Goal: Task Accomplishment & Management: Use online tool/utility

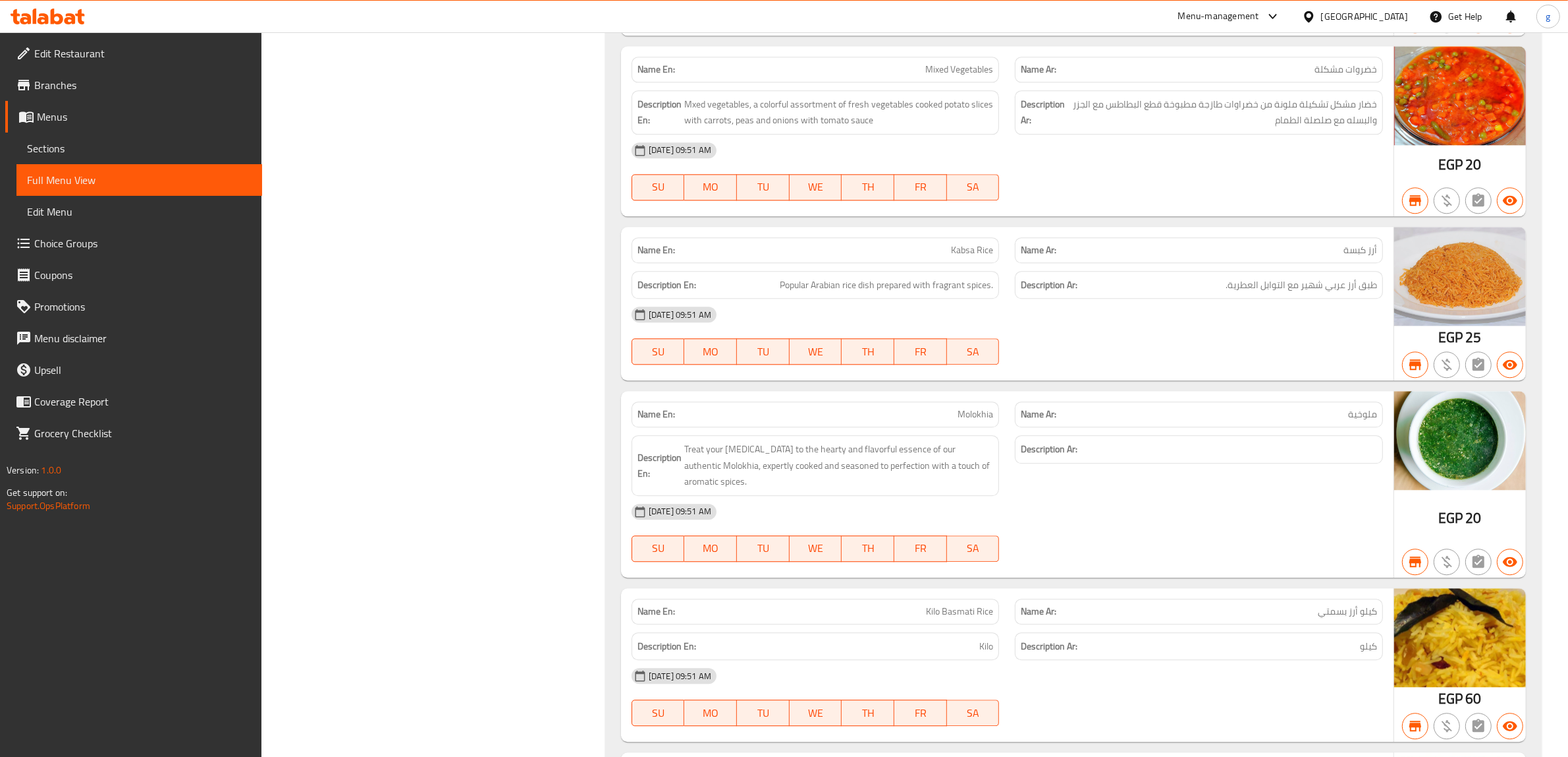
scroll to position [16692, 0]
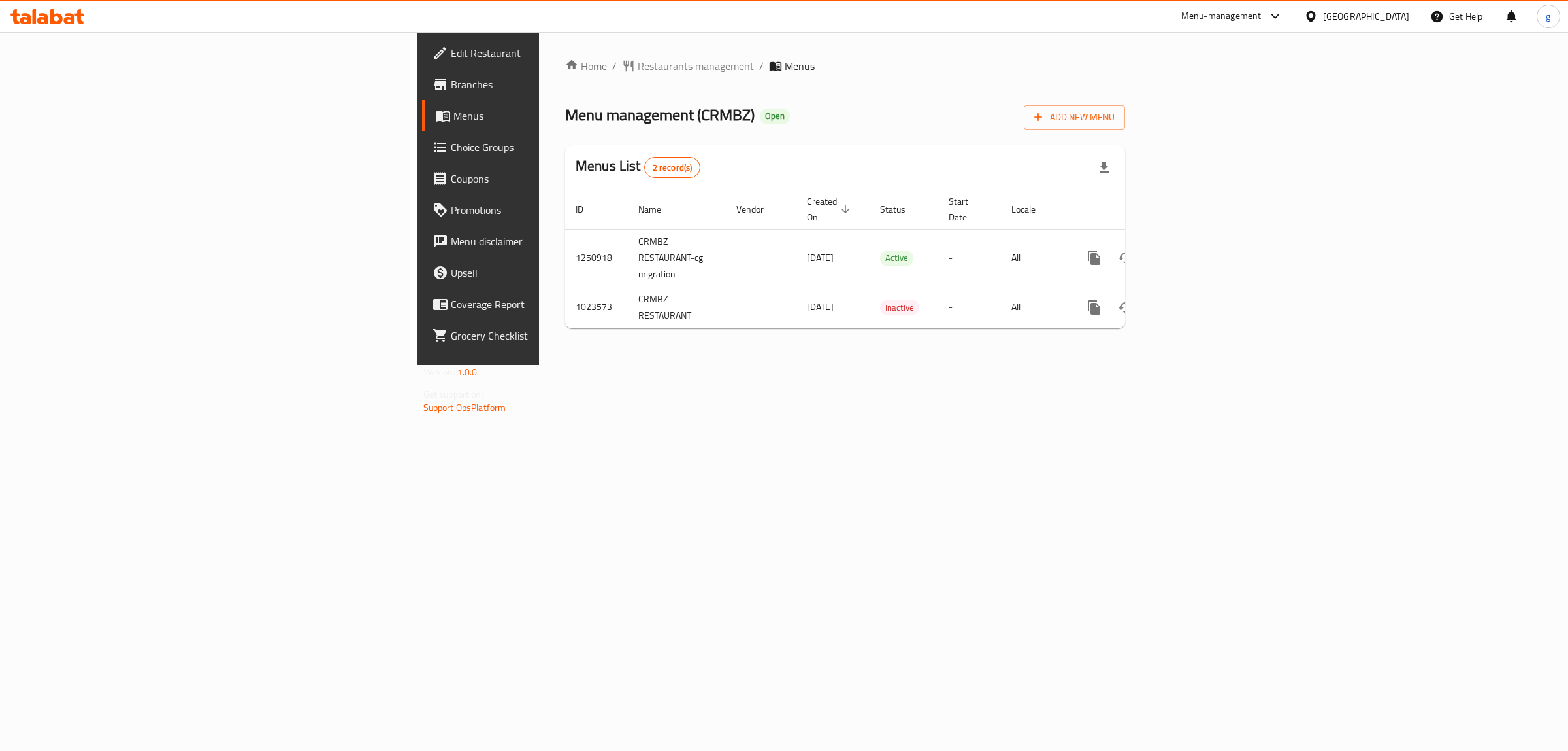
click at [451, 80] on span "Branches" at bounding box center [560, 84] width 218 height 16
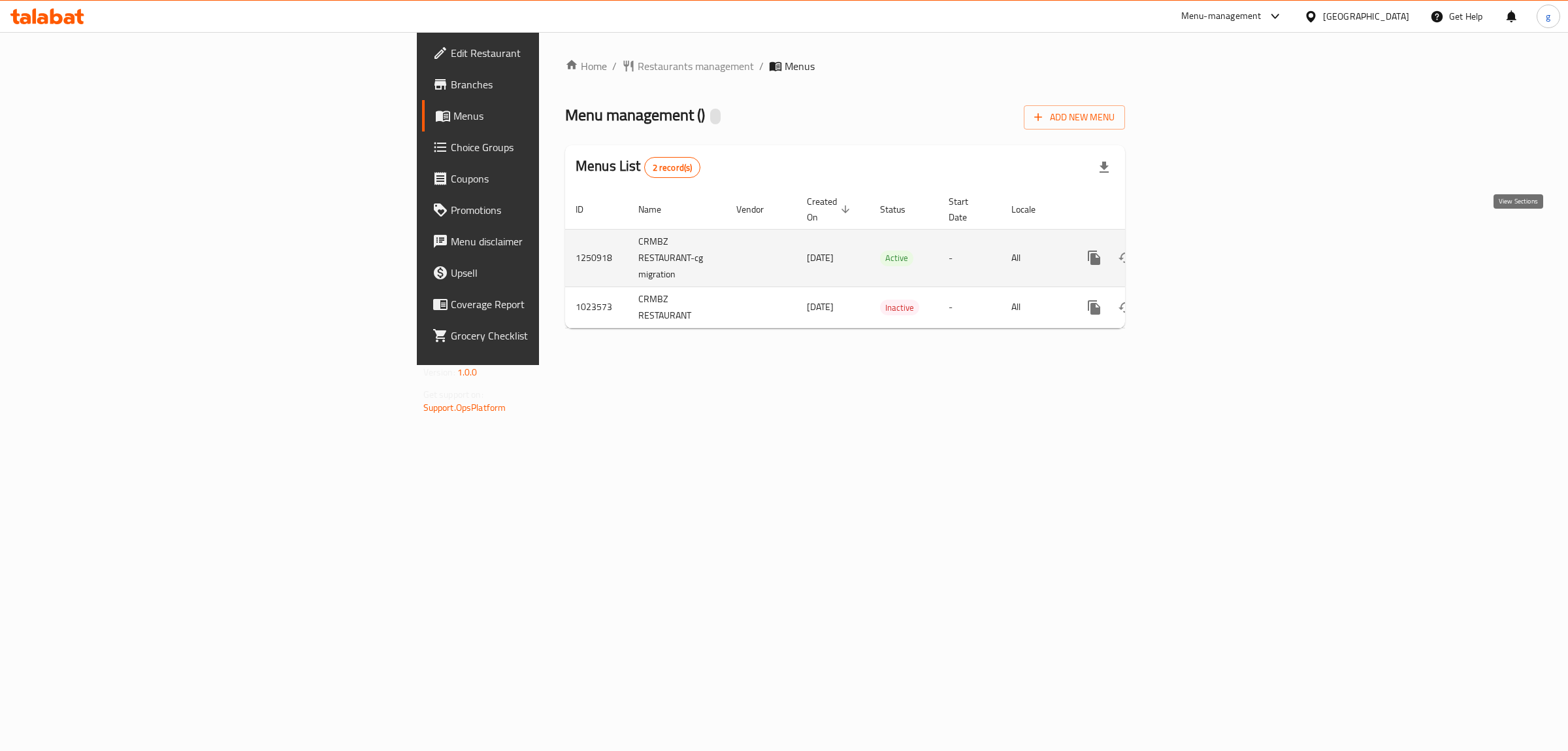
click at [1204, 242] on link "enhanced table" at bounding box center [1189, 258] width 32 height 32
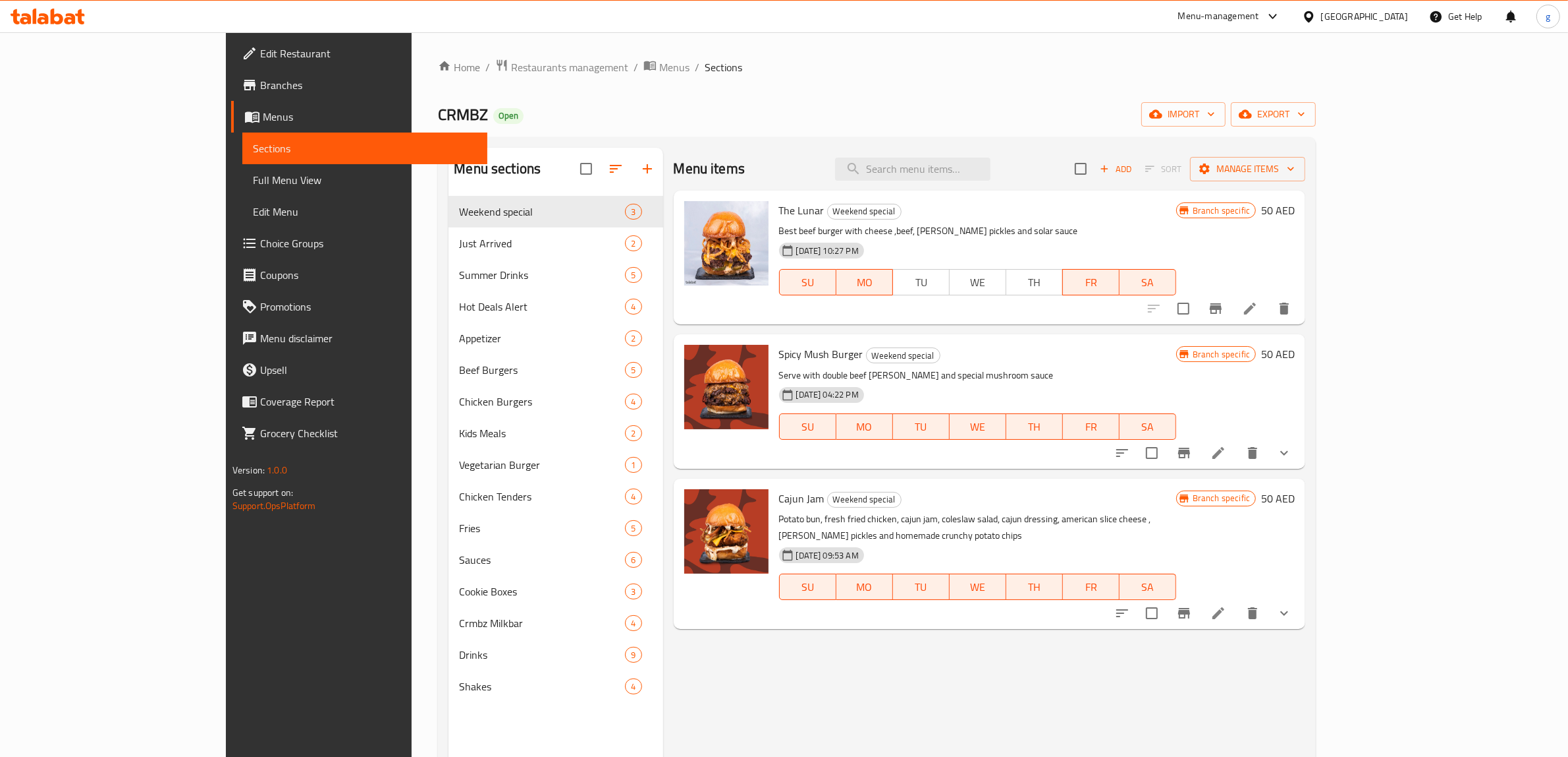
click at [1306, 155] on div "Add Sort Manage items" at bounding box center [1190, 168] width 230 height 27
click at [1295, 160] on span "Manage items" at bounding box center [1247, 168] width 94 height 17
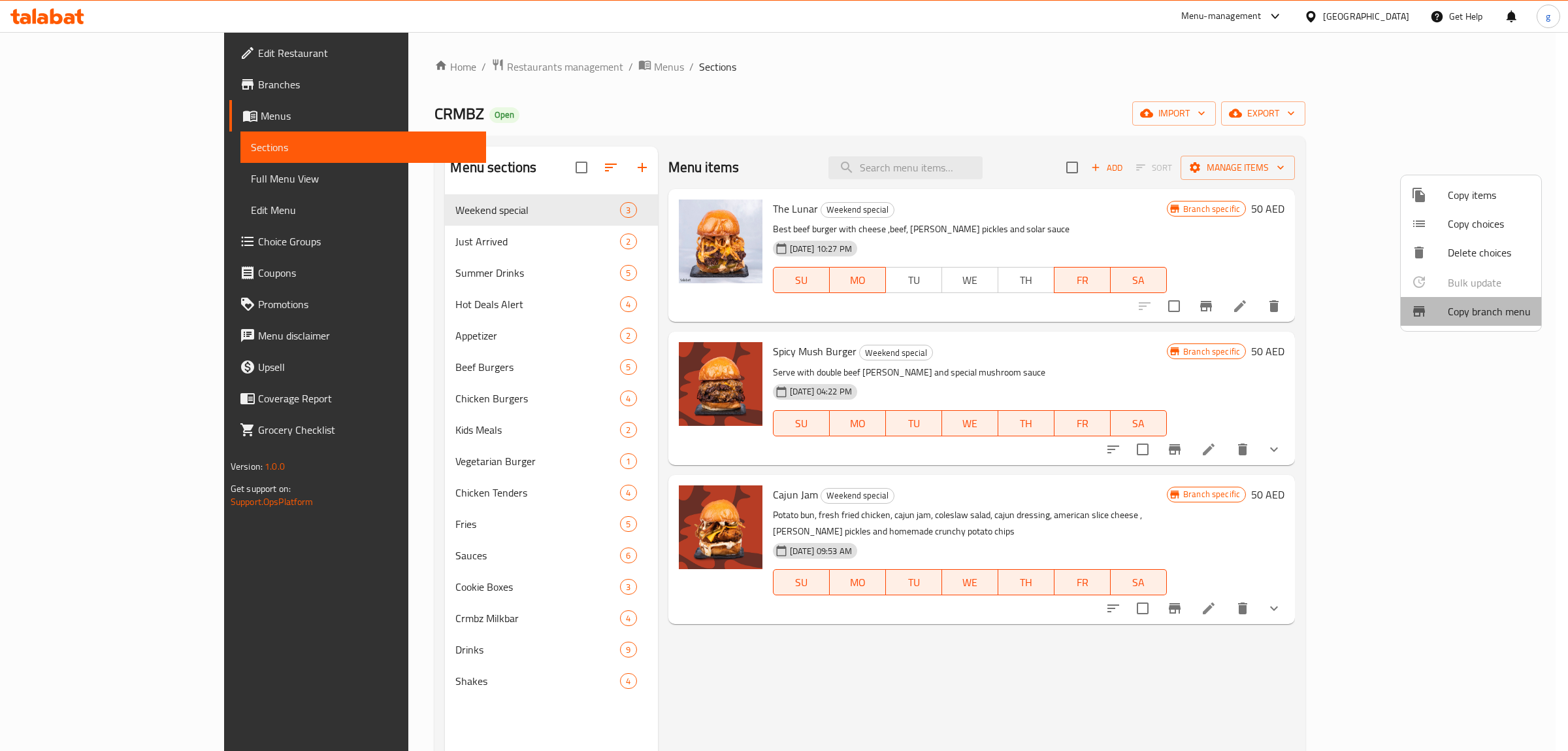
click at [1484, 304] on span "Copy branch menu" at bounding box center [1490, 311] width 83 height 16
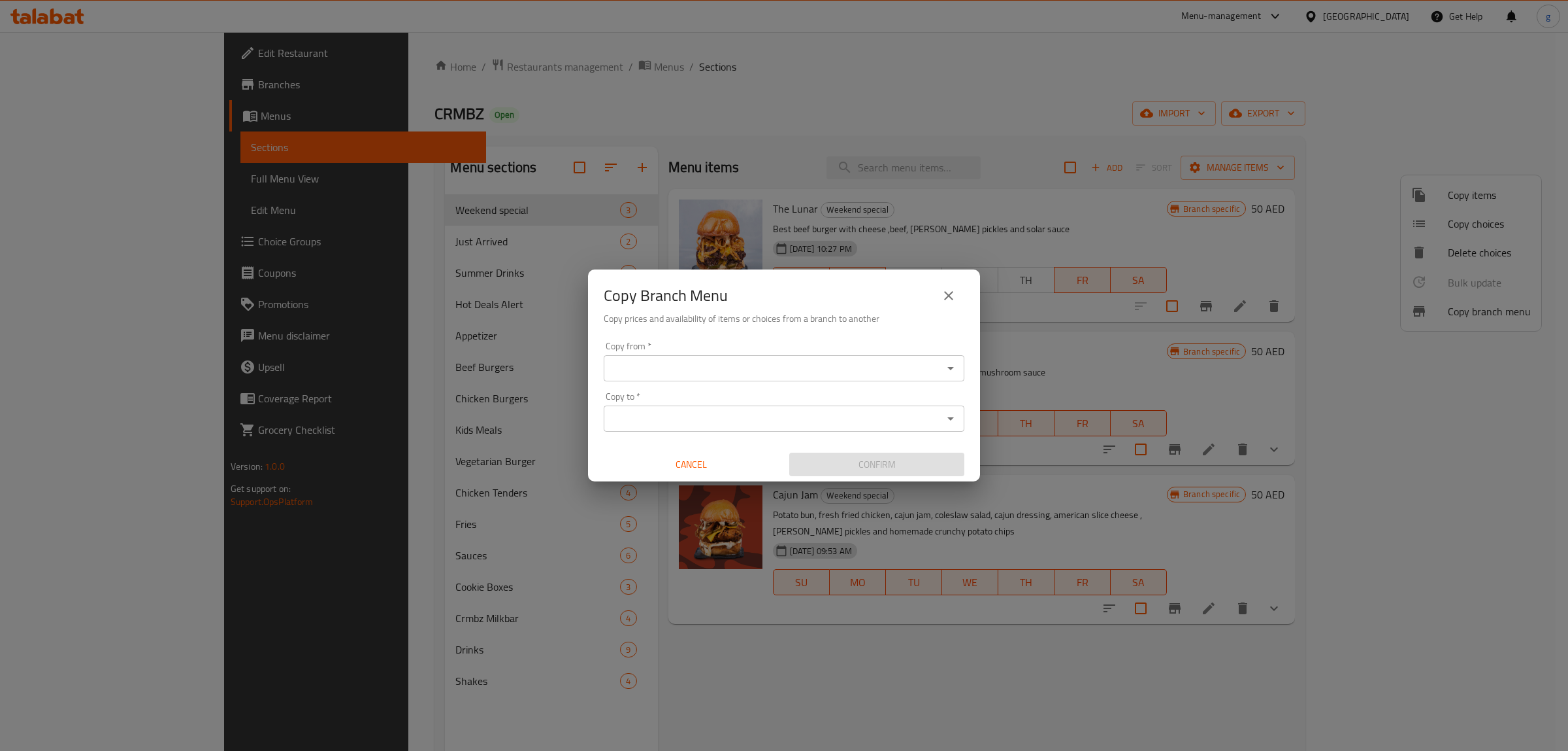
click at [732, 361] on input "Copy from   *" at bounding box center [773, 368] width 331 height 18
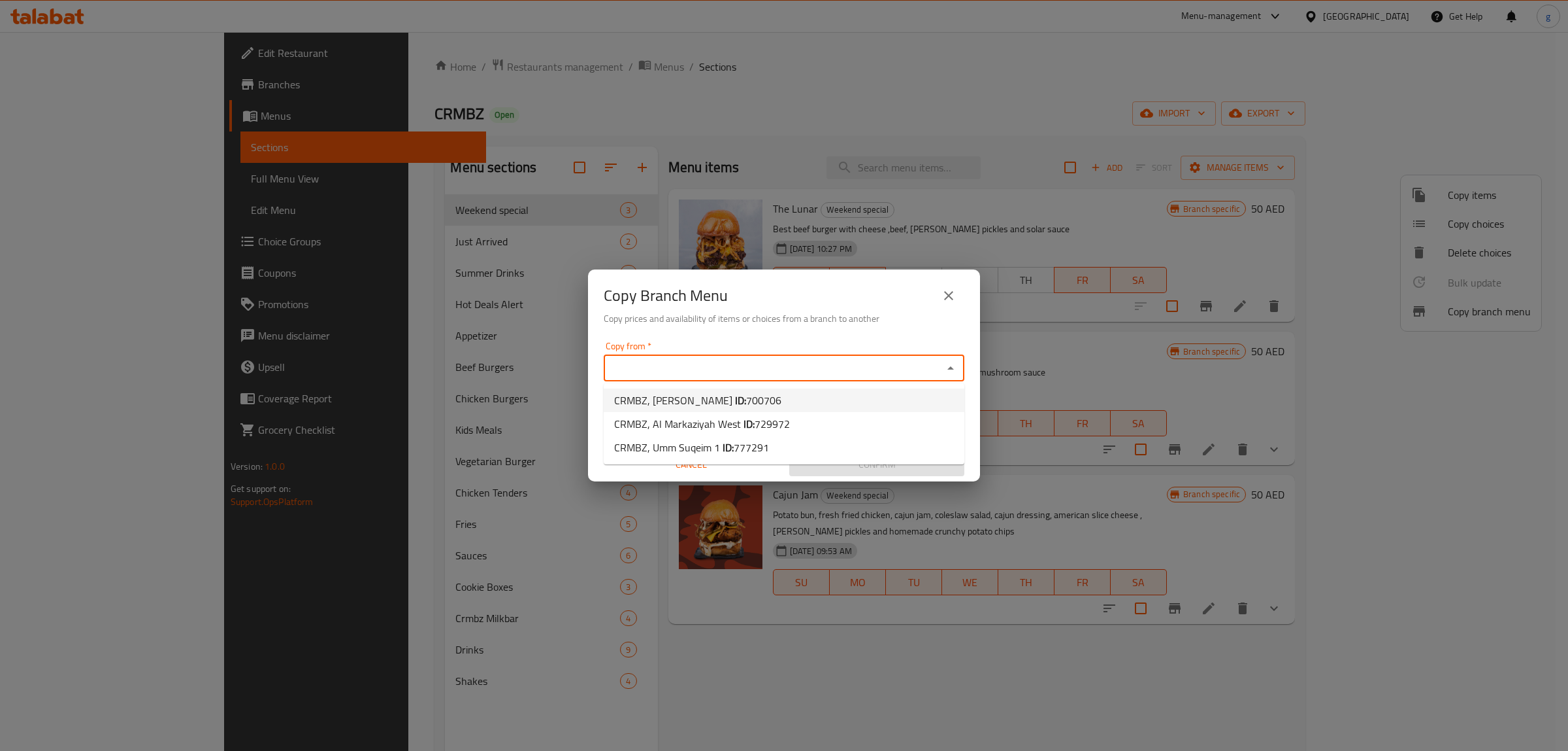
click at [768, 397] on li "CRMBZ, Al Hosn ID: 700706" at bounding box center [784, 400] width 360 height 24
type input "CRMBZ, Al Hosn"
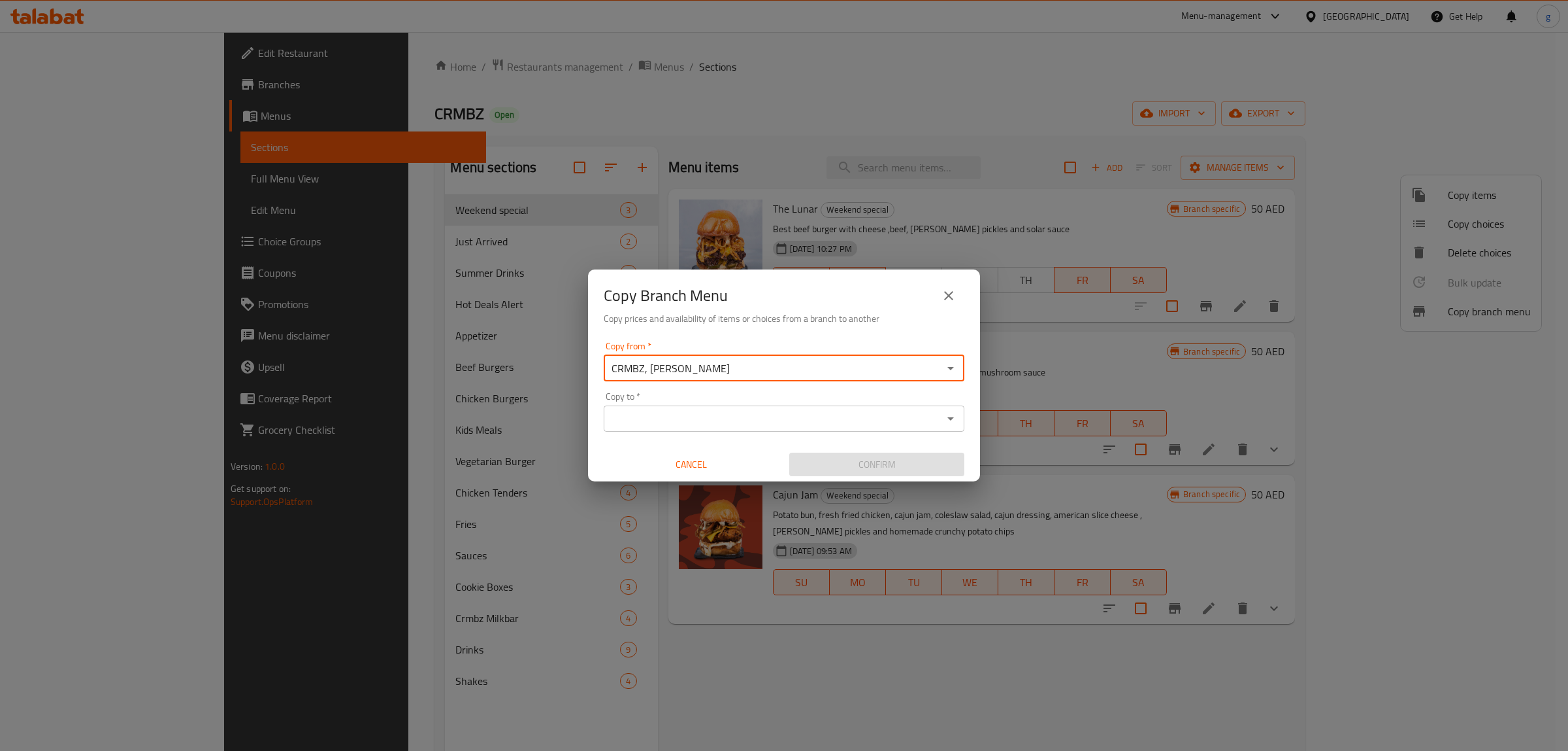
click at [947, 375] on div "CRMBZ, Al Hosn Copy from *" at bounding box center [784, 368] width 360 height 26
click at [955, 361] on icon "Open" at bounding box center [951, 368] width 16 height 16
click at [952, 364] on icon "Open" at bounding box center [951, 368] width 16 height 16
click at [793, 394] on li "CRMBZ, Al Hosn ID: 700706" at bounding box center [784, 400] width 360 height 24
click at [845, 417] on input "Copy to   *" at bounding box center [773, 418] width 331 height 18
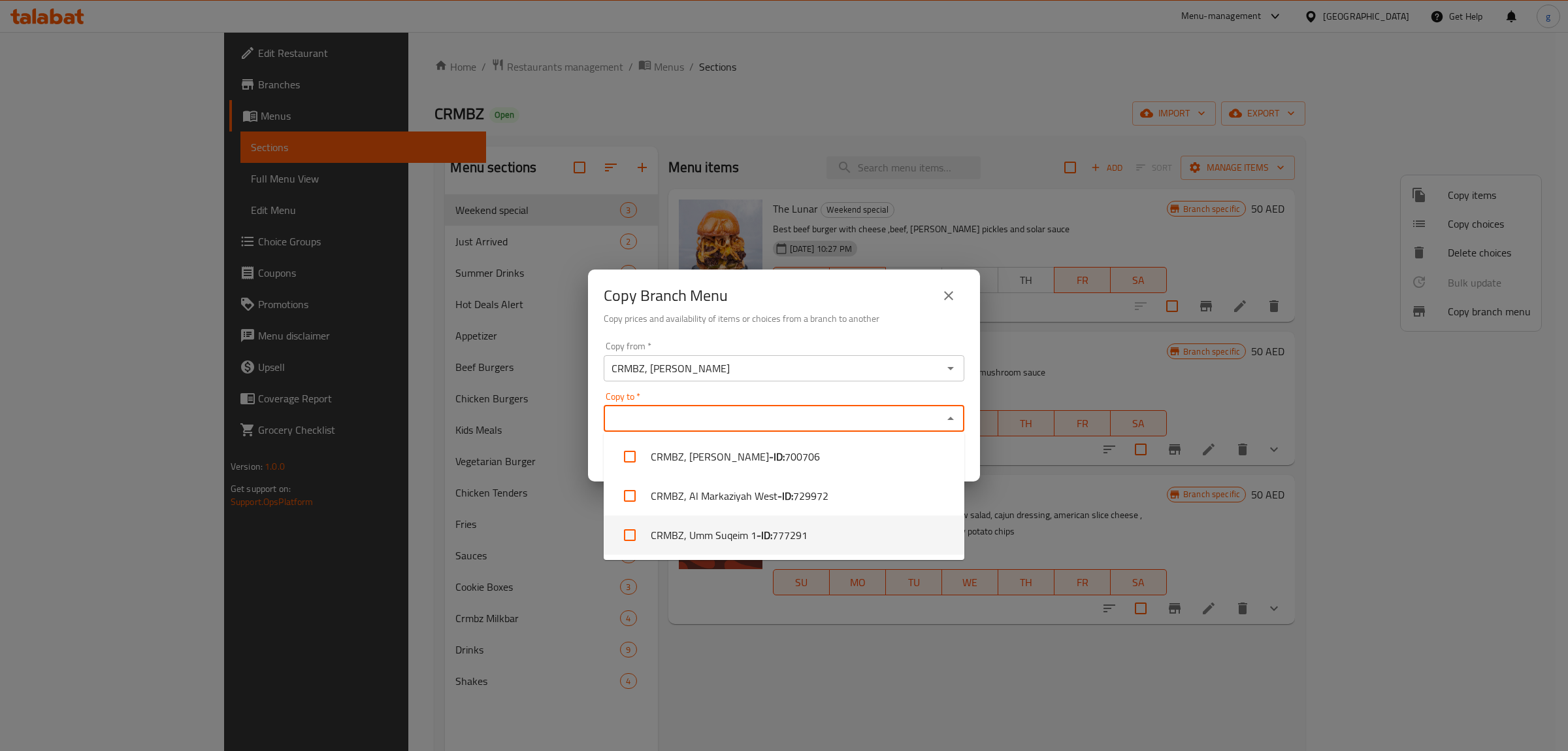
click at [773, 533] on span "777291" at bounding box center [790, 535] width 35 height 16
checkbox input "true"
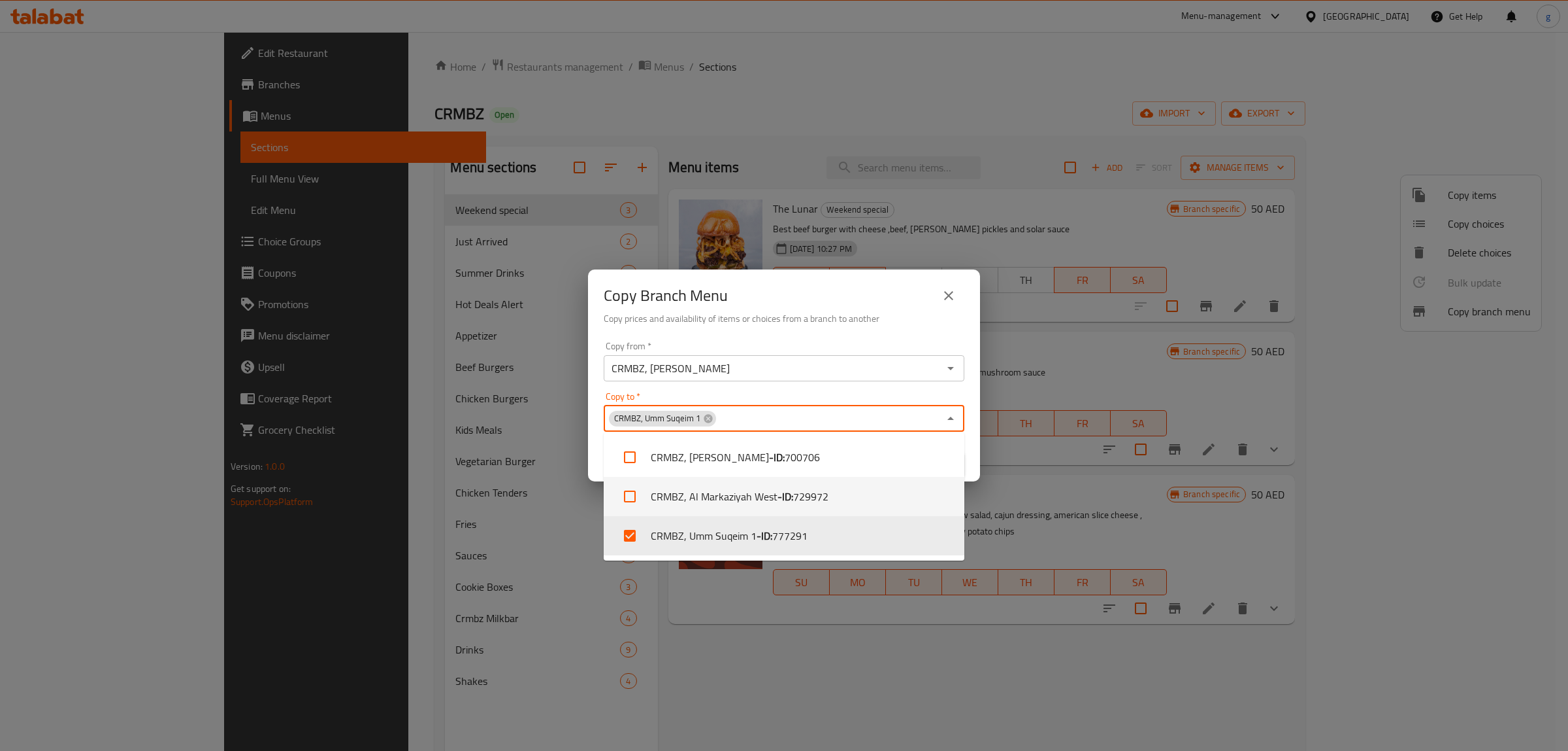
click at [1018, 664] on div "Copy Branch Menu Copy prices and availability of items or choices from a branch…" at bounding box center [784, 376] width 1568 height 751
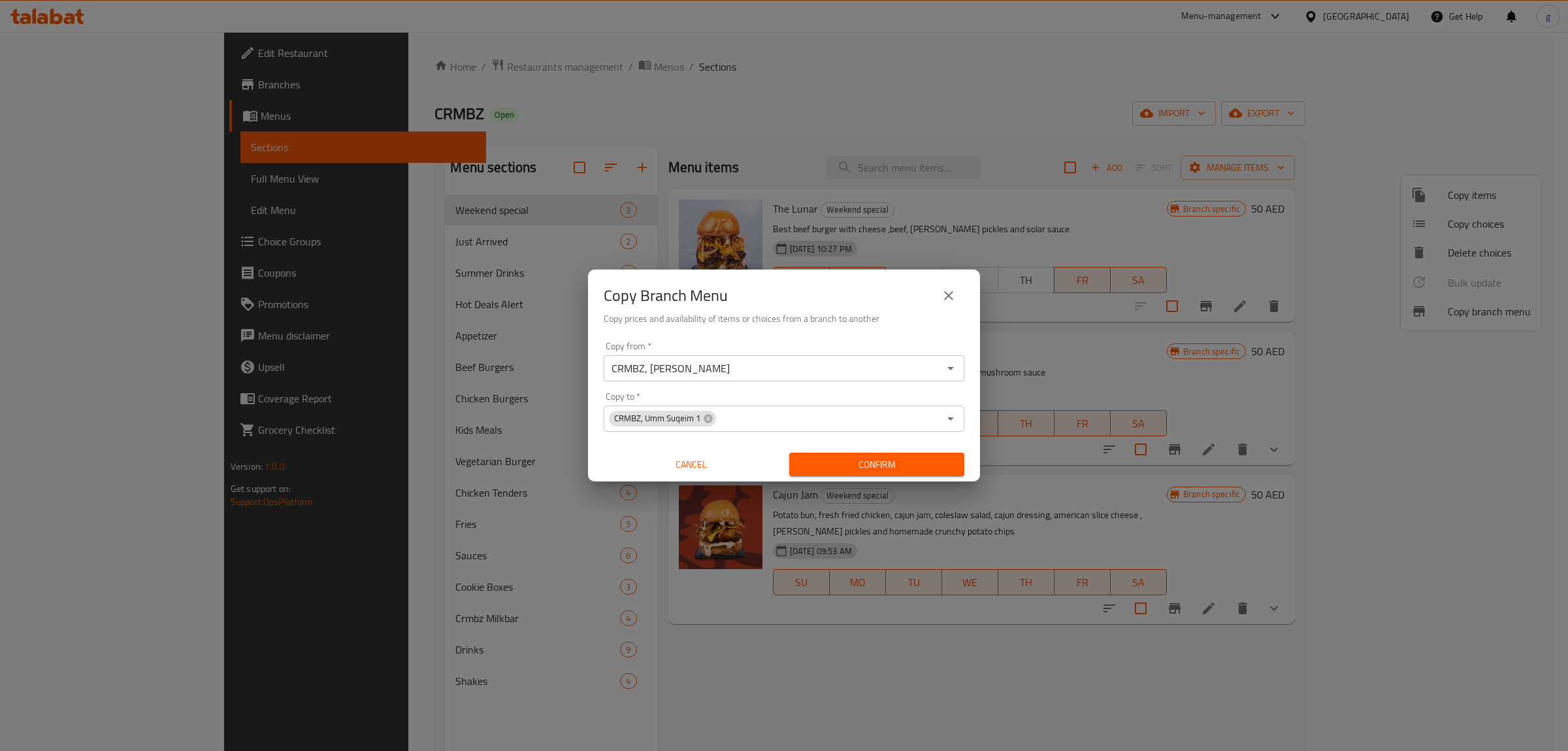
click at [911, 466] on span "Confirm" at bounding box center [876, 464] width 154 height 17
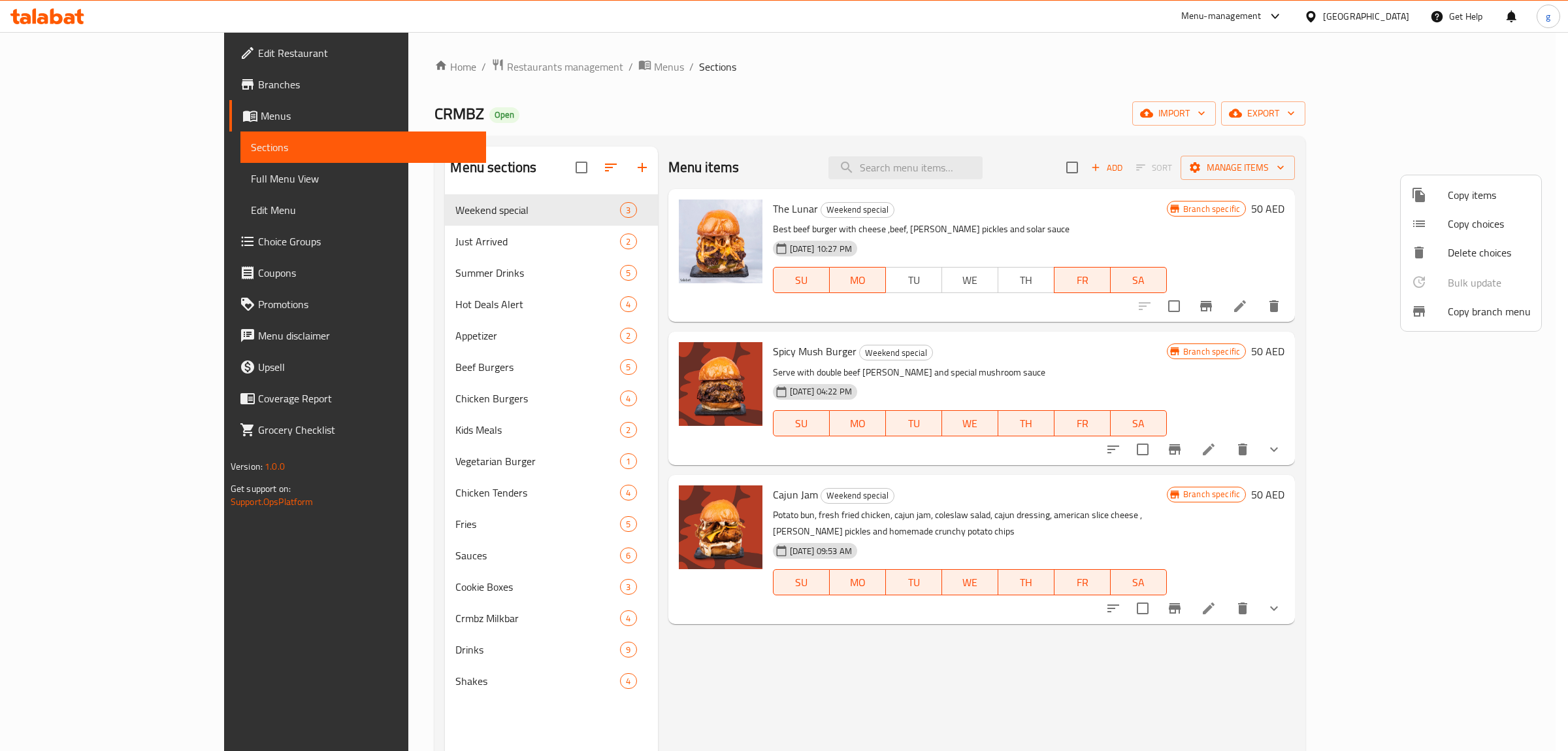
click at [44, 83] on div at bounding box center [784, 376] width 1568 height 751
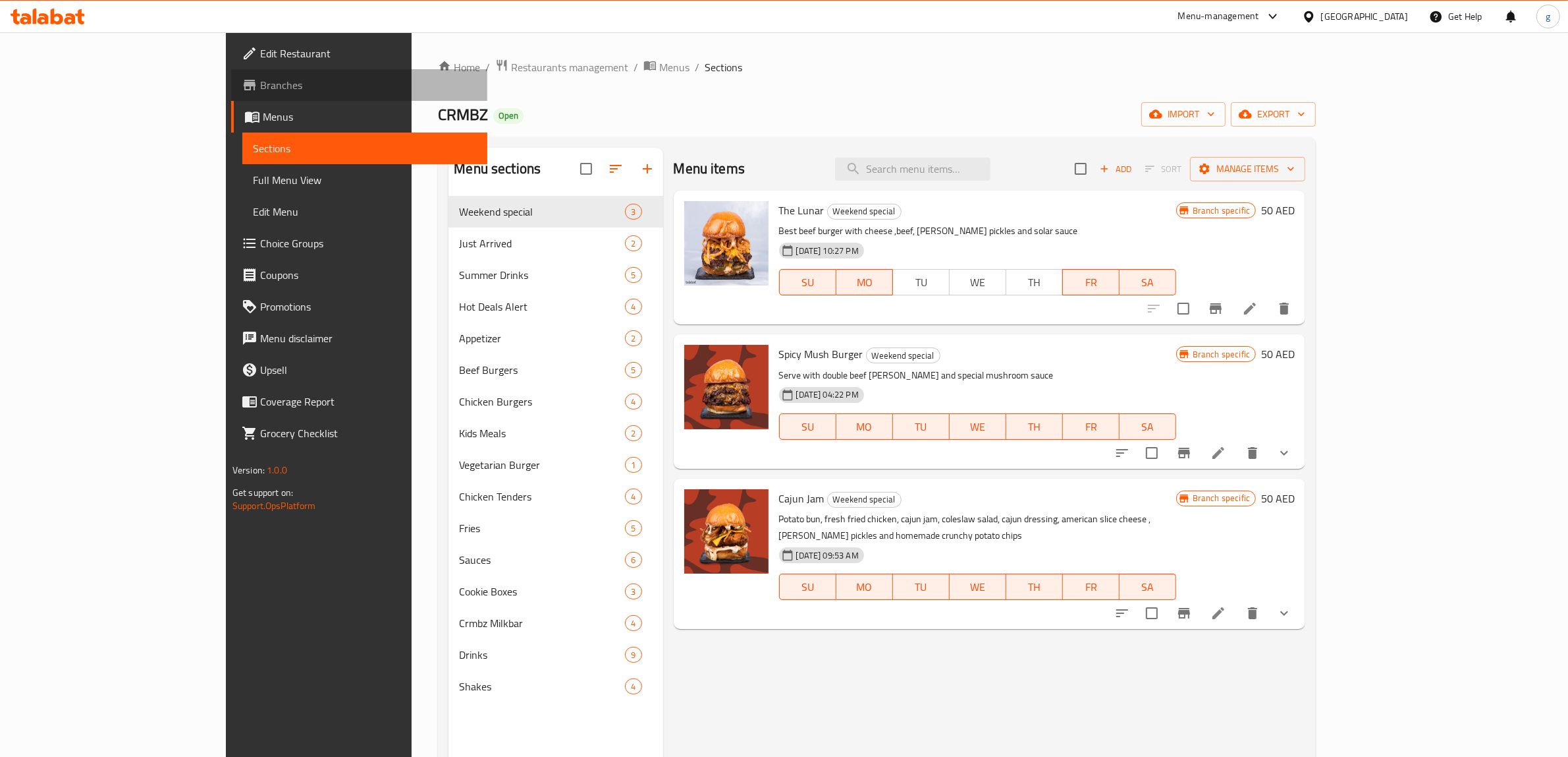
click at [260, 83] on span "Branches" at bounding box center [369, 85] width 217 height 16
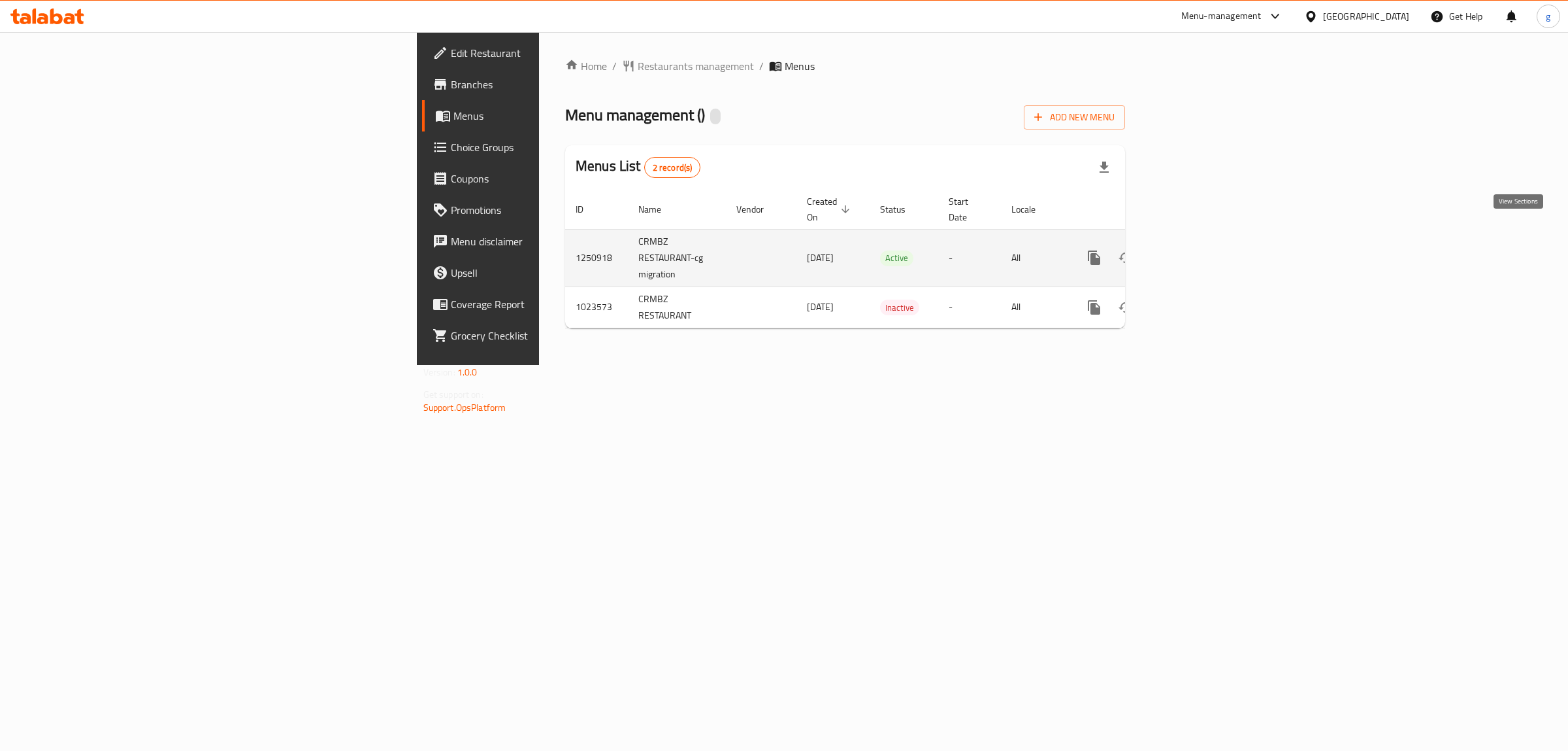
click at [1194, 252] on icon "enhanced table" at bounding box center [1188, 257] width 11 height 11
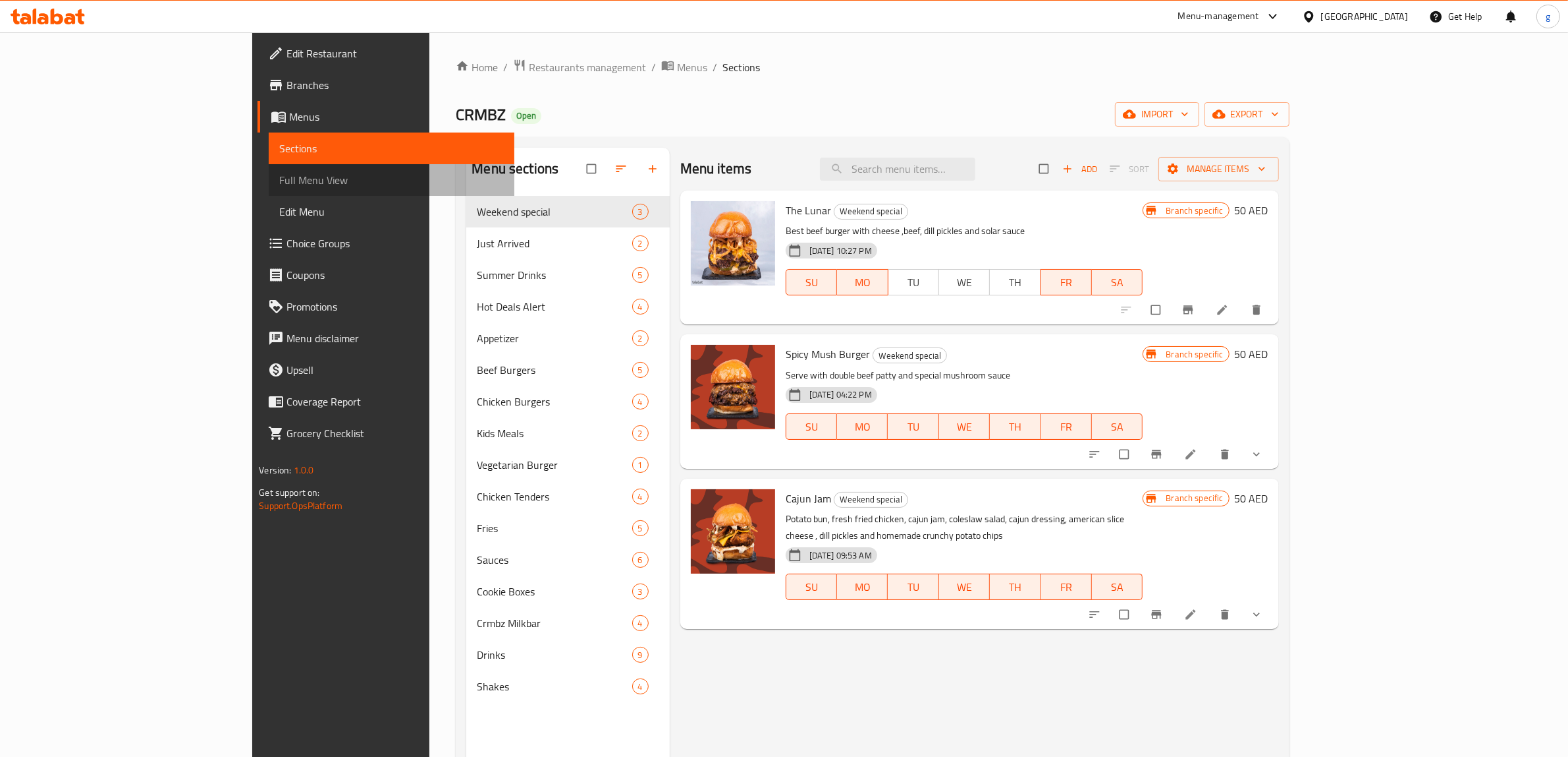
click at [279, 172] on span "Full Menu View" at bounding box center [392, 180] width 225 height 16
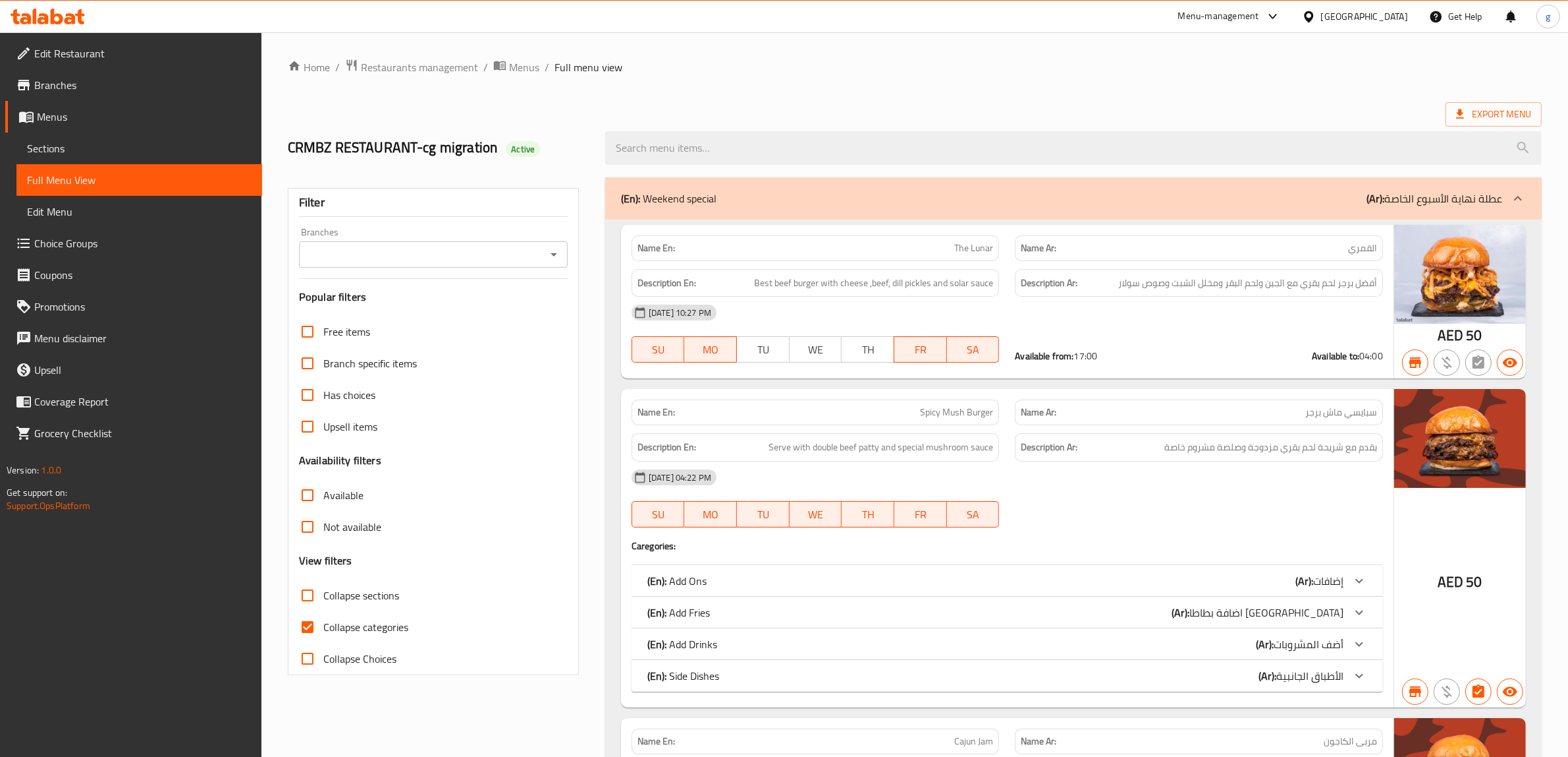
click at [305, 611] on input "Collapse categories" at bounding box center [307, 627] width 32 height 32
checkbox input "false"
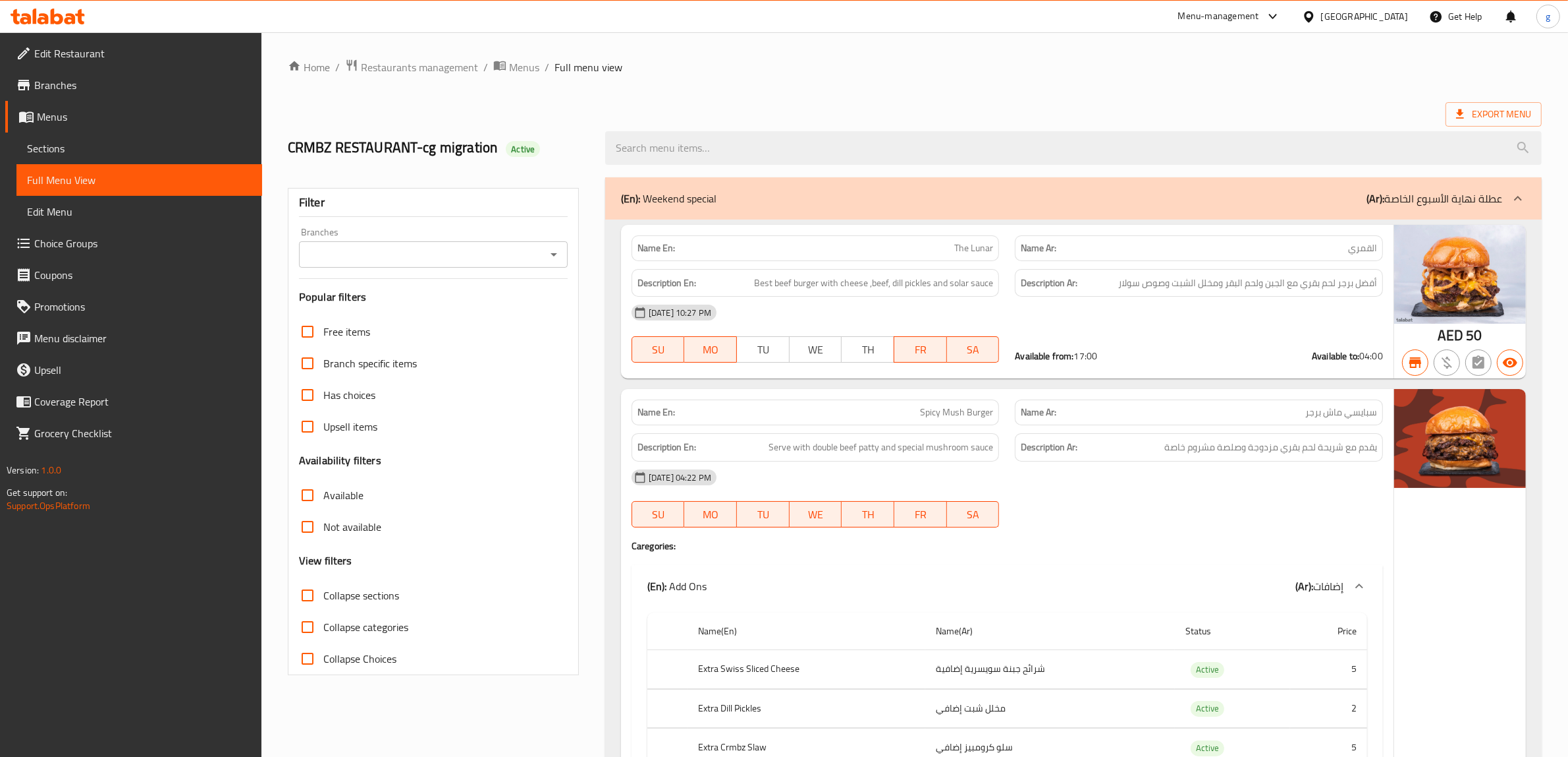
click at [363, 246] on input "Branches" at bounding box center [423, 254] width 239 height 19
click at [455, 246] on input "Branches" at bounding box center [423, 254] width 239 height 19
click at [548, 246] on icon "Close" at bounding box center [554, 254] width 16 height 16
click at [548, 246] on icon "Open" at bounding box center [554, 254] width 16 height 16
click at [405, 343] on li "CRMBZ, Umm Suqeim 1" at bounding box center [433, 350] width 268 height 24
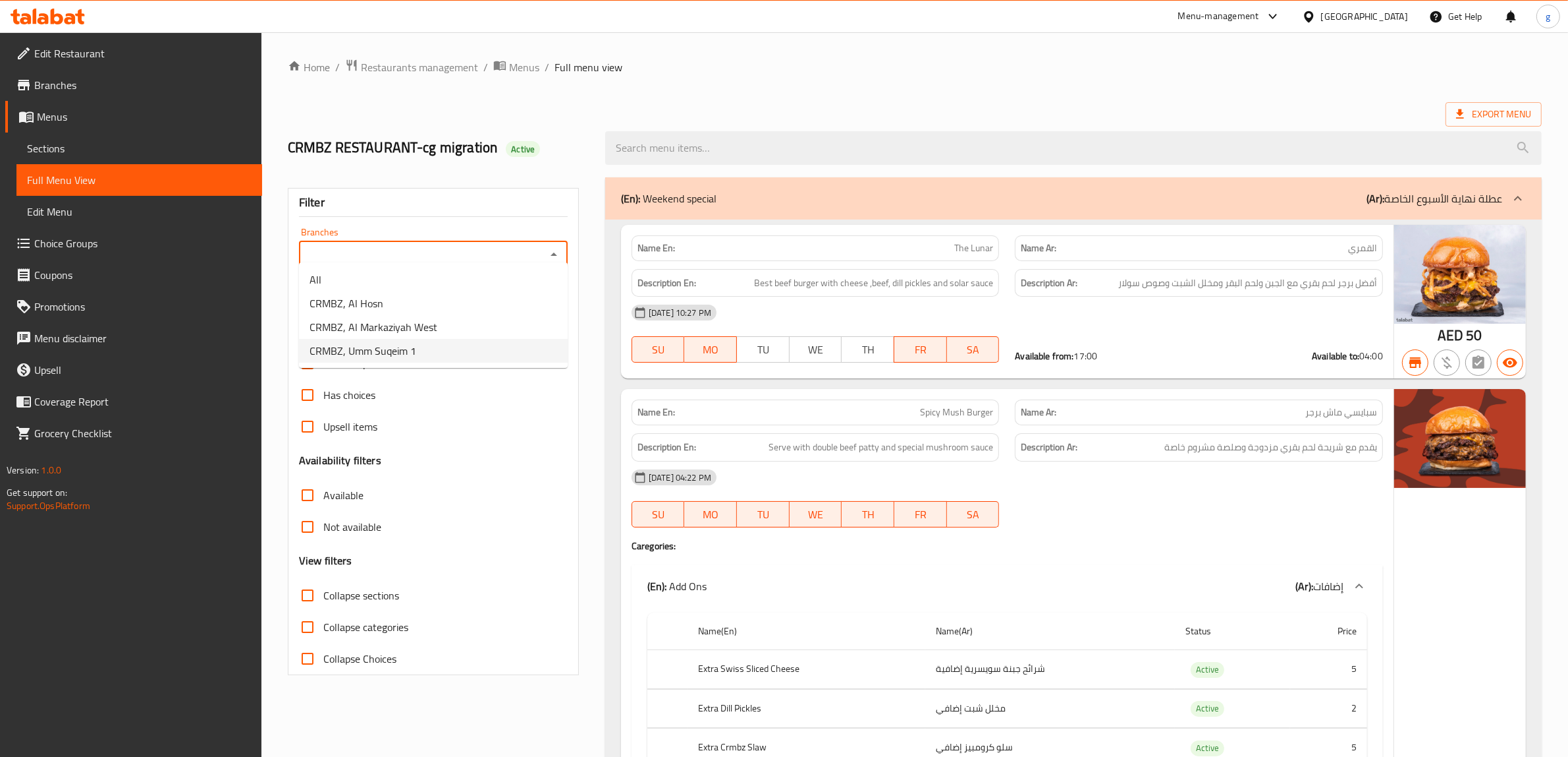
type input "CRMBZ, Umm Suqeim 1"
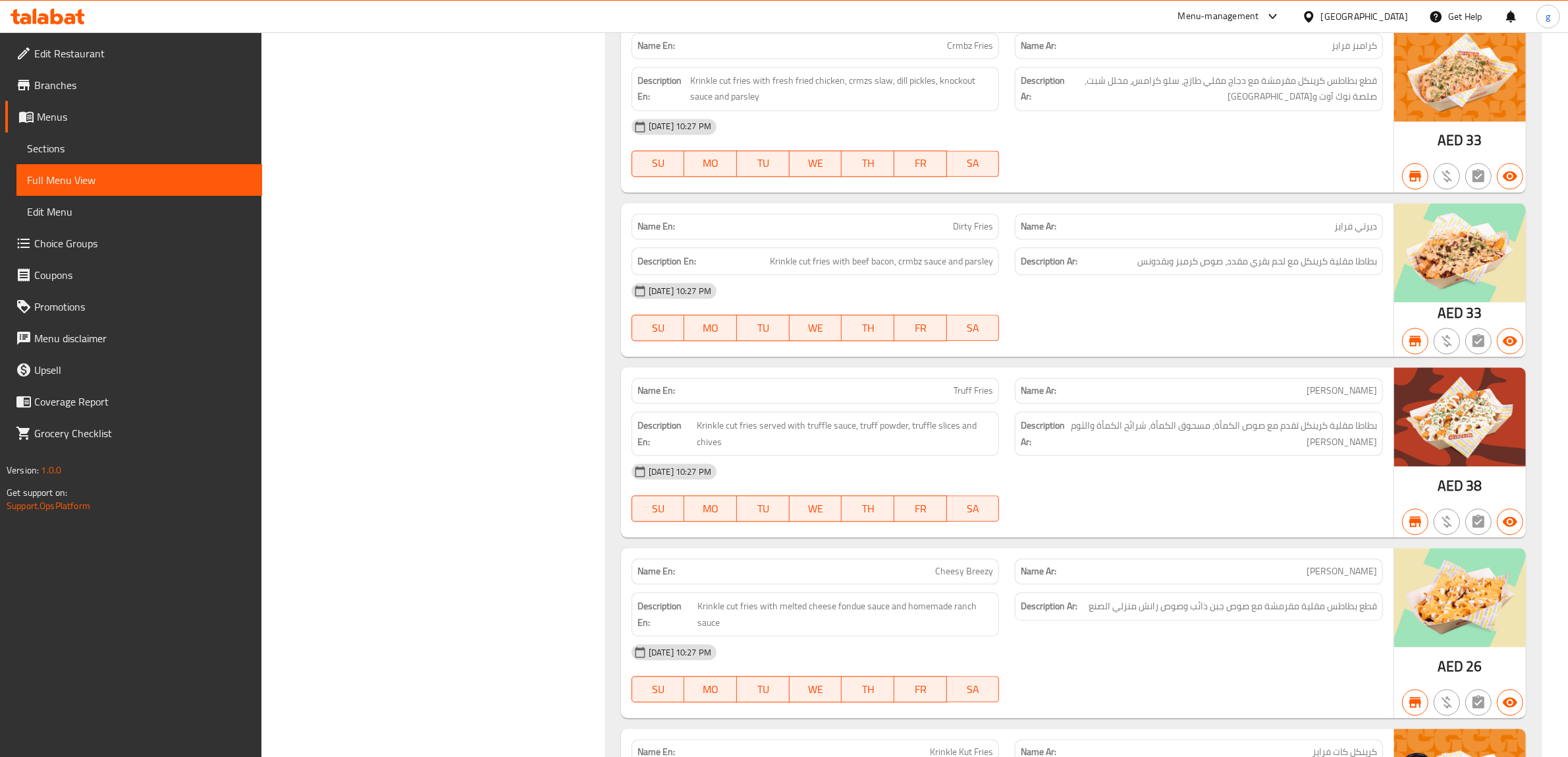
scroll to position [41282, 0]
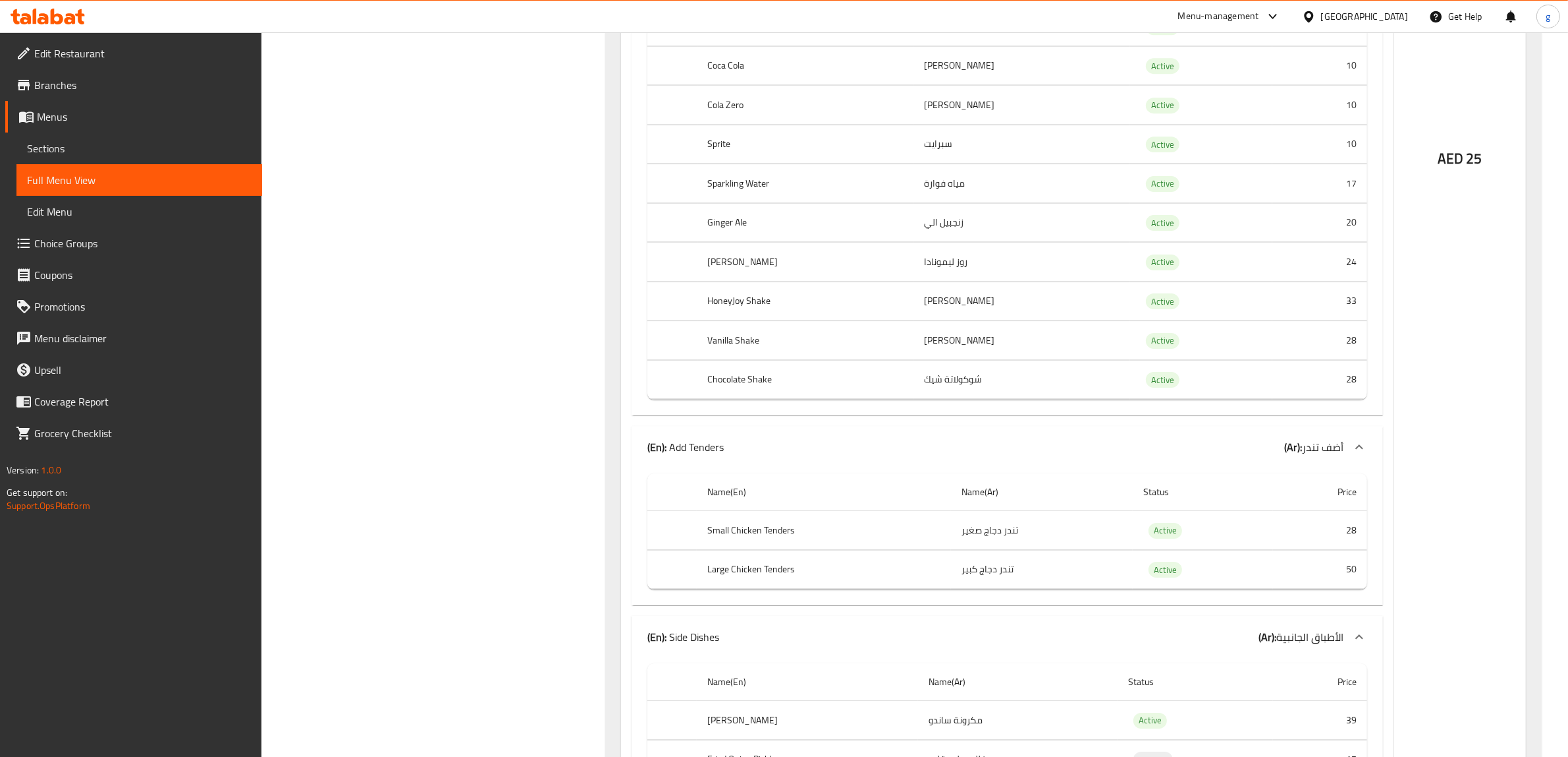
scroll to position [0, 0]
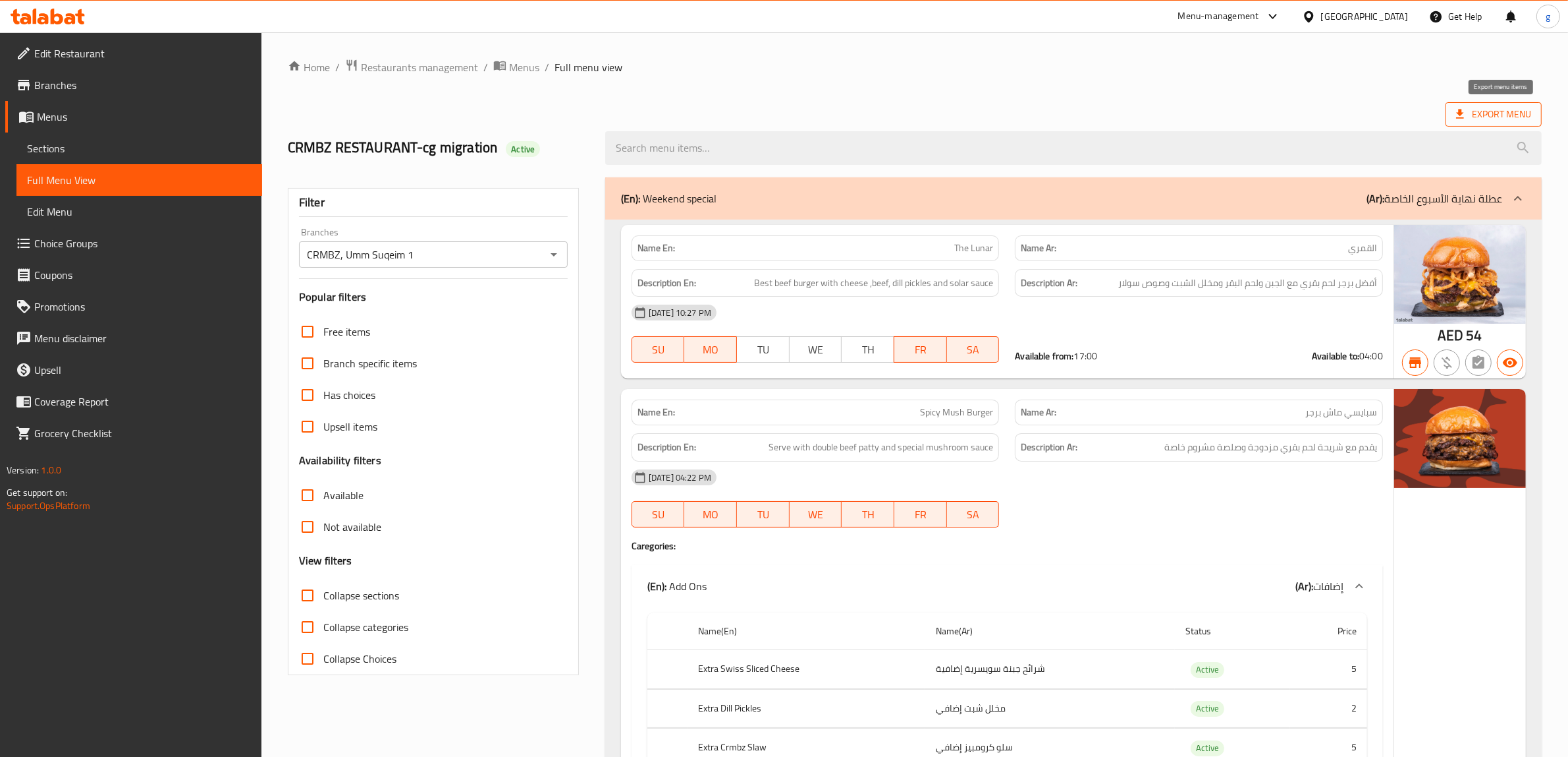
click at [1503, 112] on span "Export Menu" at bounding box center [1494, 114] width 75 height 17
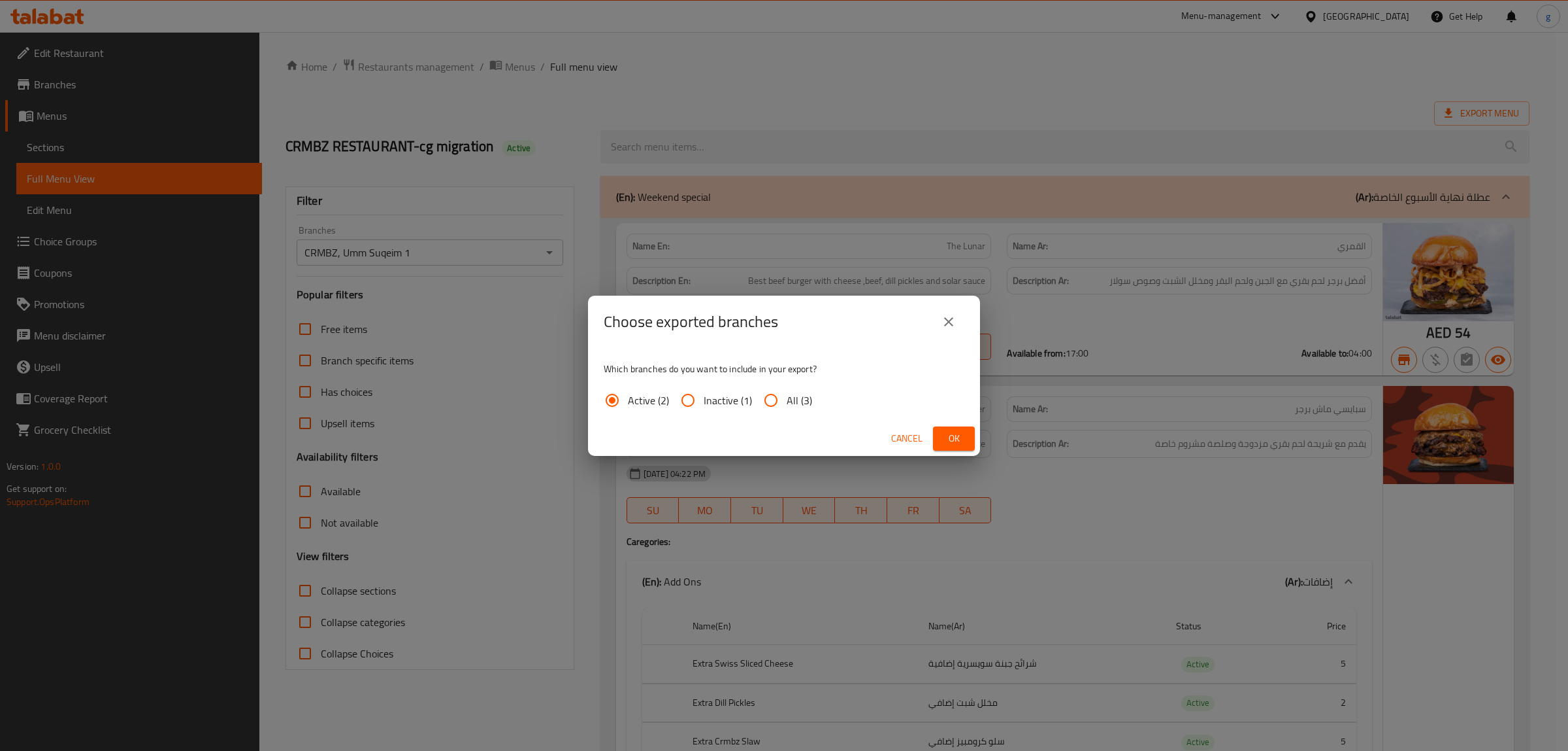
click at [766, 401] on input "All (3)" at bounding box center [771, 400] width 32 height 32
radio input "true"
click at [955, 432] on span "Ok" at bounding box center [955, 438] width 21 height 17
